Goal: Use online tool/utility: Use online tool/utility

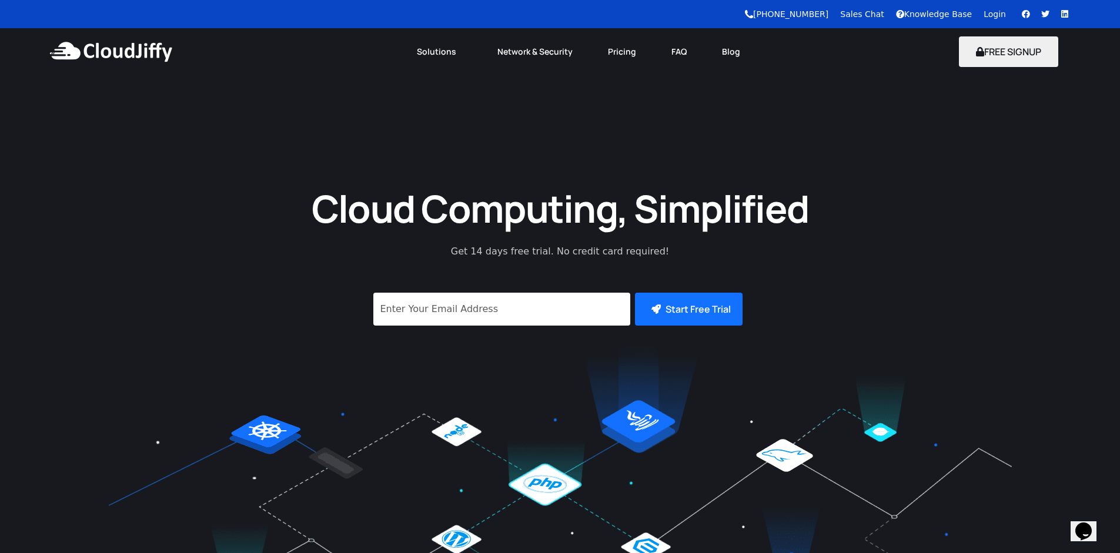
click at [1001, 18] on link "Login" at bounding box center [994, 13] width 22 height 9
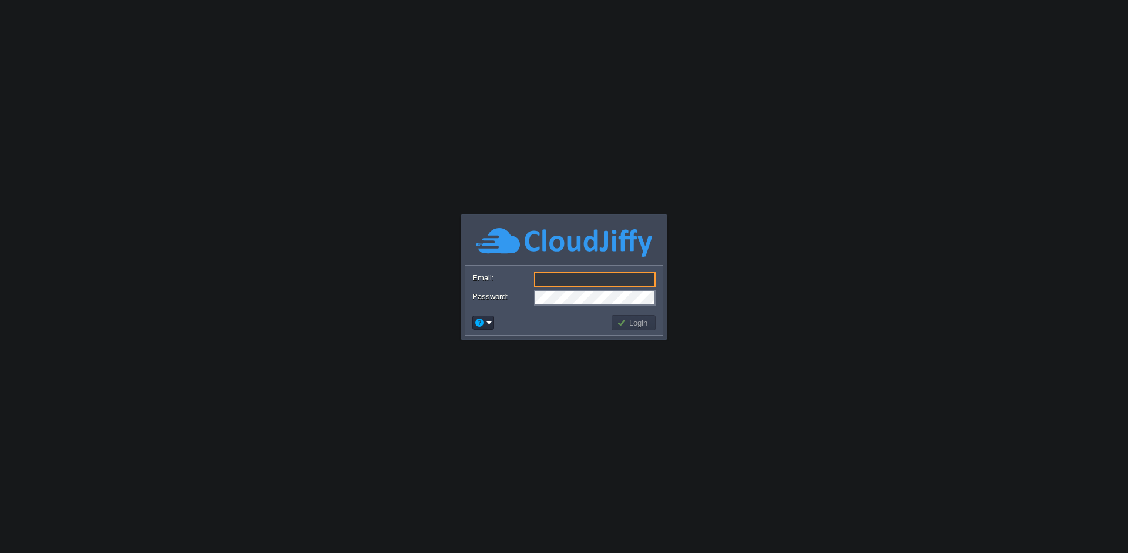
type input "[PERSON_NAME][EMAIL_ADDRESS][PERSON_NAME][DOMAIN_NAME]"
click at [646, 325] on button "Login" at bounding box center [634, 322] width 34 height 11
click at [632, 321] on button "Login" at bounding box center [634, 322] width 34 height 11
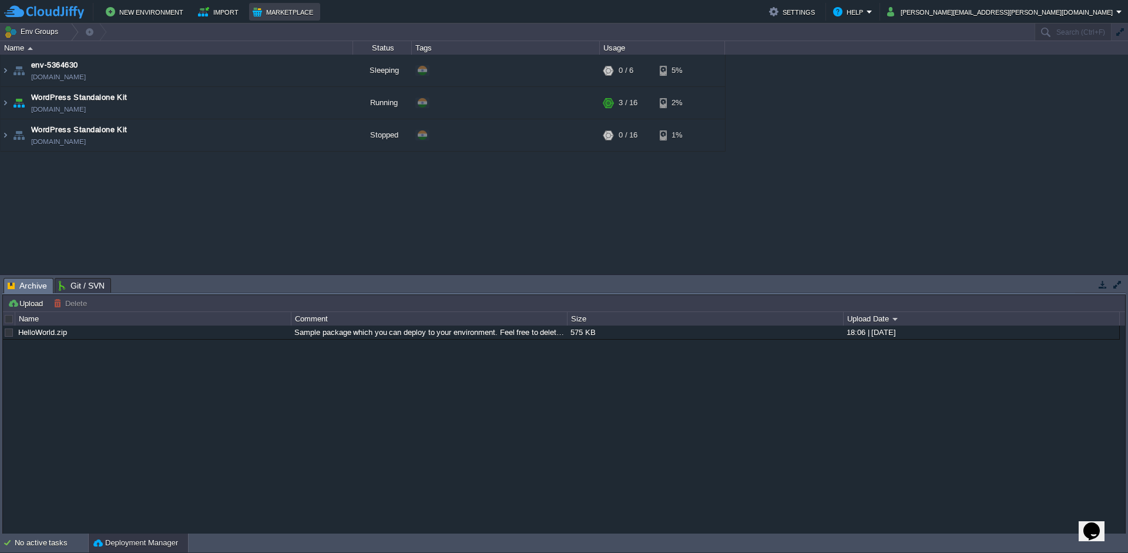
click at [292, 18] on button "Marketplace" at bounding box center [285, 12] width 64 height 14
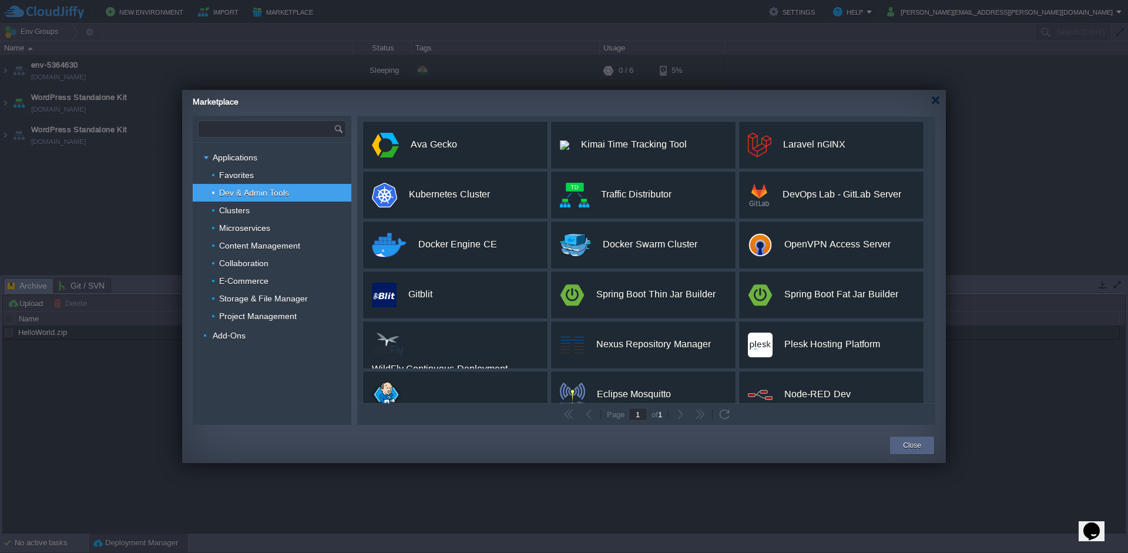
click at [279, 132] on input "text" at bounding box center [266, 129] width 135 height 16
type input "cms"
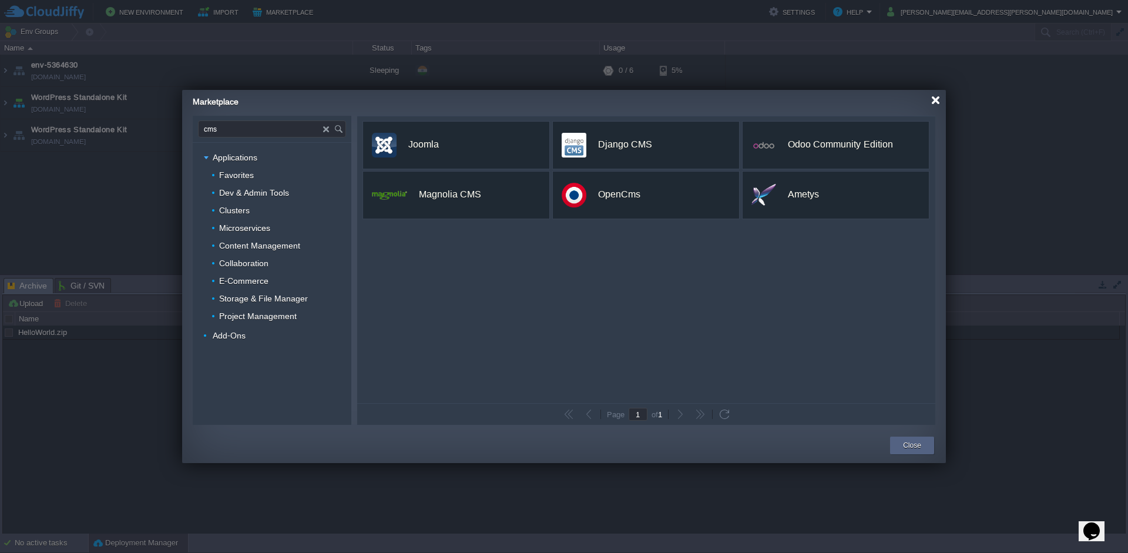
click at [933, 98] on div at bounding box center [935, 100] width 9 height 9
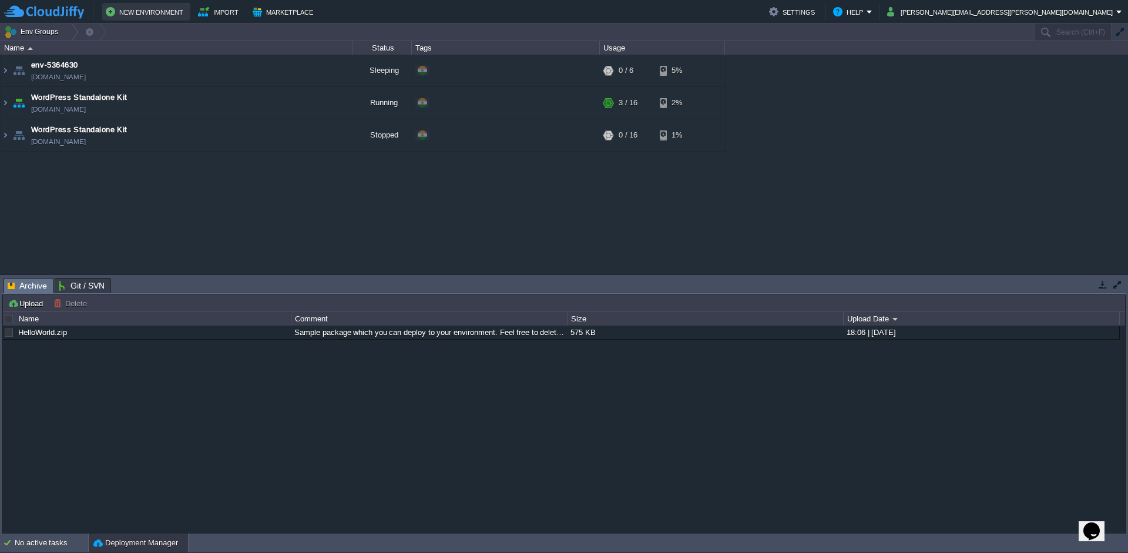
click at [148, 18] on button "New Environment" at bounding box center [146, 12] width 81 height 14
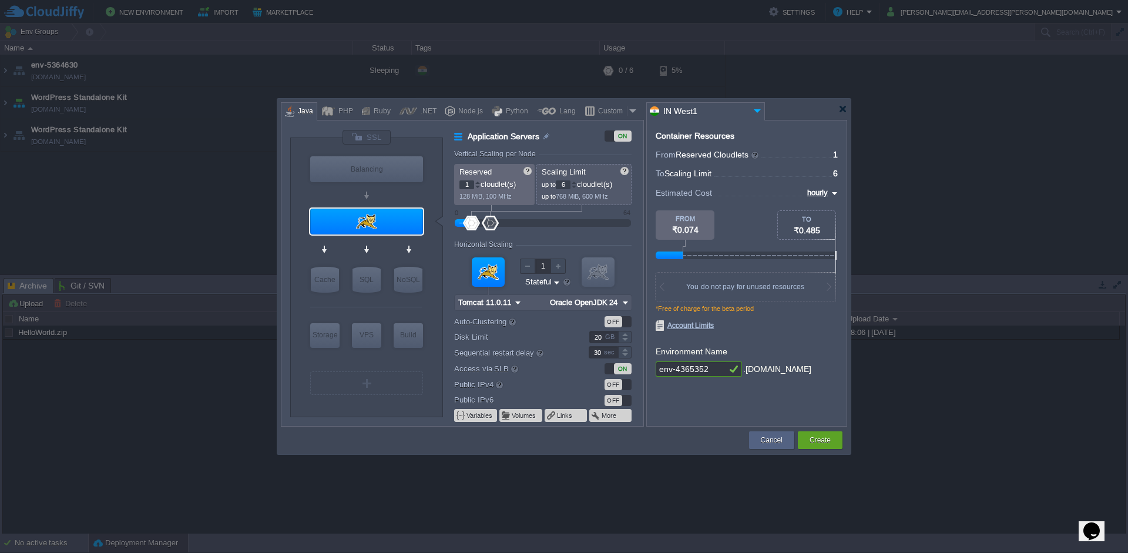
type input "Tomcat 11.0.11"
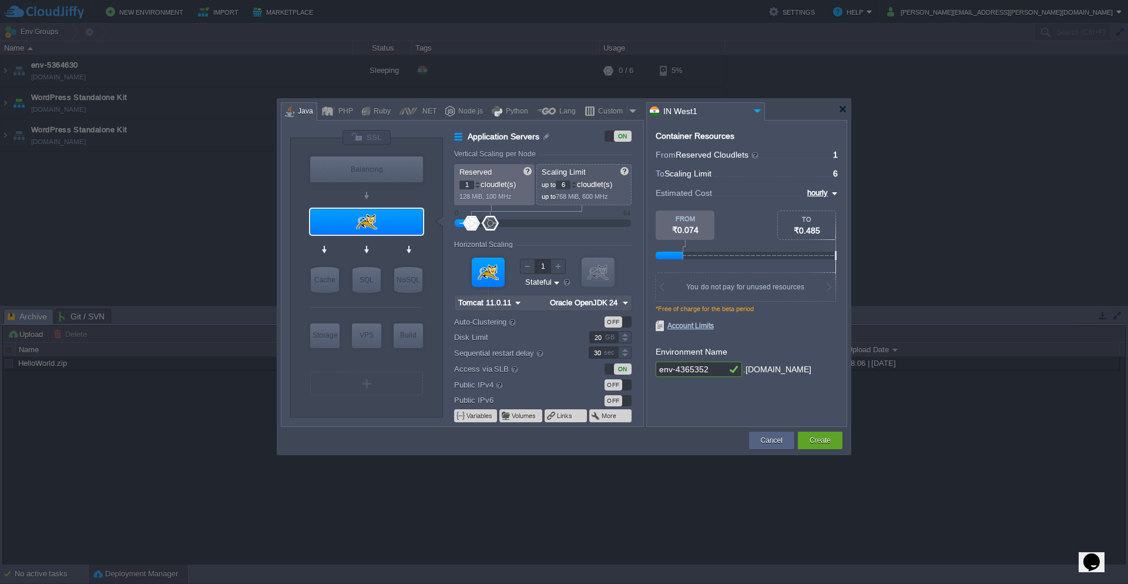
click at [835, 110] on div at bounding box center [564, 109] width 567 height 21
click at [842, 109] on div at bounding box center [843, 109] width 9 height 9
